Goal: Find specific page/section

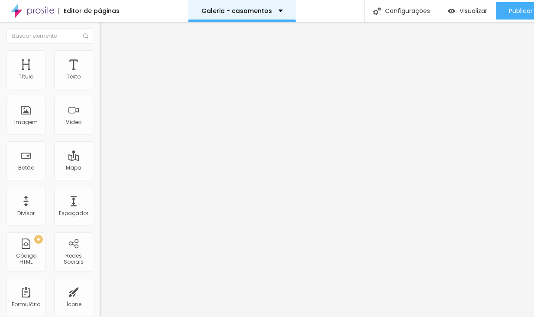
click at [268, 10] on div "Galeria - casamentos" at bounding box center [241, 11] width 81 height 6
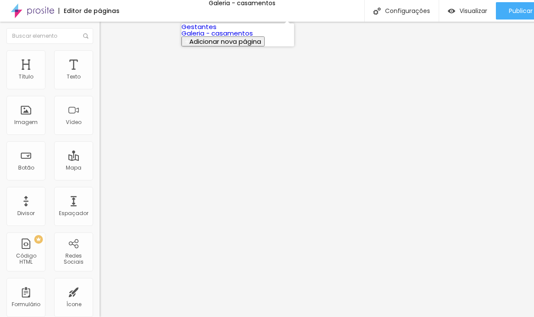
click at [235, 38] on link "Galeria - casamentos" at bounding box center [216, 33] width 71 height 9
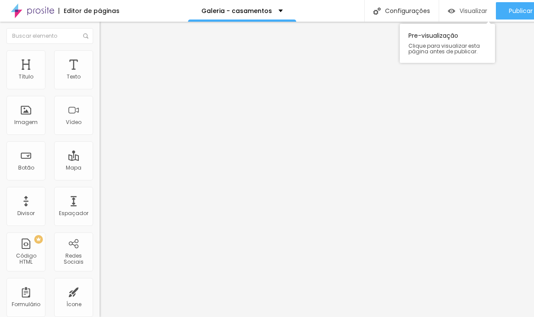
click at [462, 13] on span "Visualizar" at bounding box center [473, 10] width 28 height 7
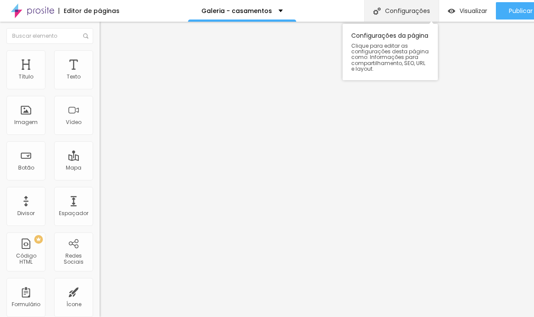
click at [401, 13] on div "Configurações" at bounding box center [401, 11] width 74 height 22
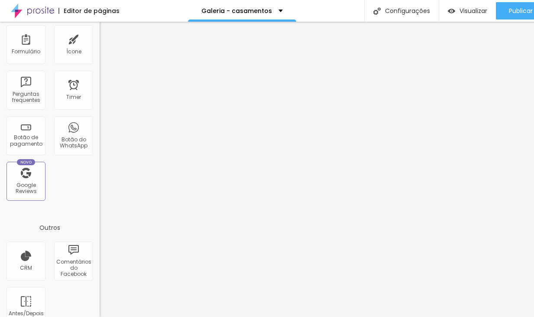
scroll to position [268, 0]
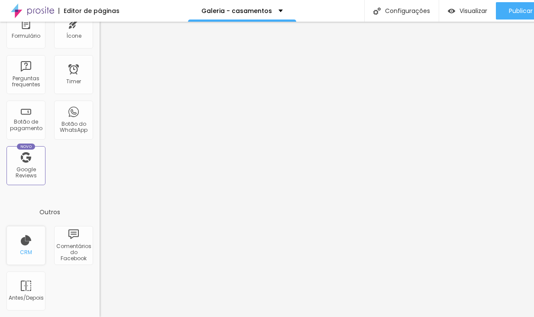
click at [35, 244] on div "CRM" at bounding box center [25, 245] width 39 height 39
click at [26, 250] on div "CRM" at bounding box center [26, 252] width 12 height 6
